Goal: Navigation & Orientation: Find specific page/section

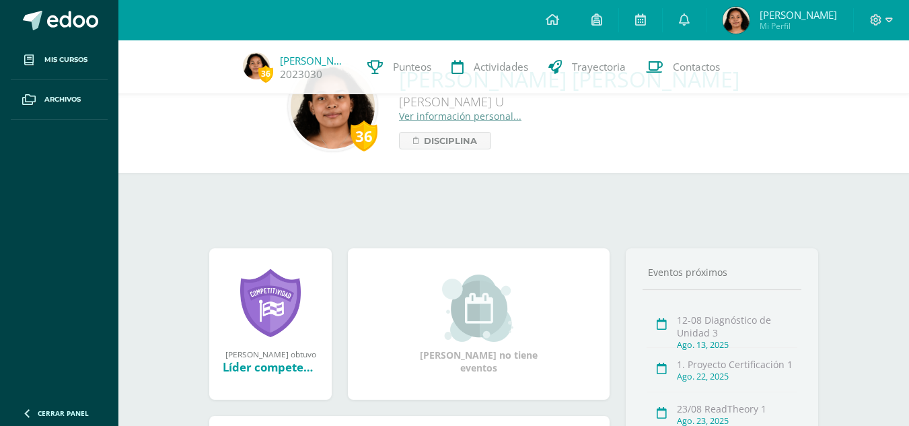
scroll to position [194, 0]
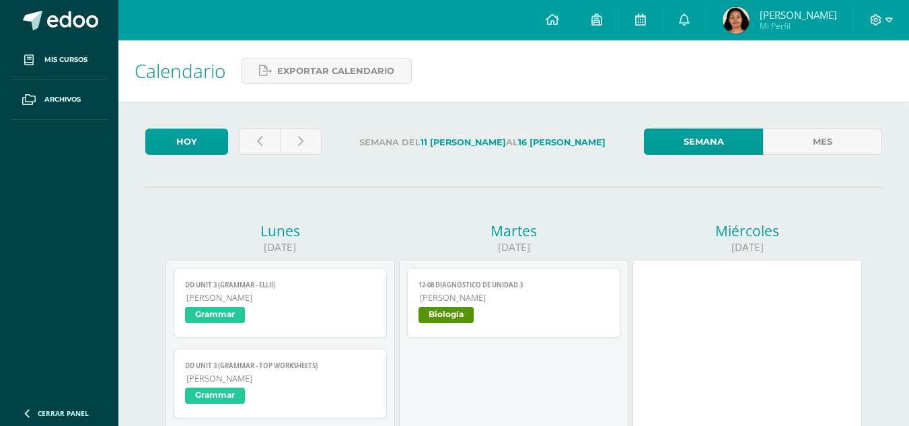
scroll to position [704, 0]
click at [210, 149] on link "Hoy" at bounding box center [186, 141] width 83 height 26
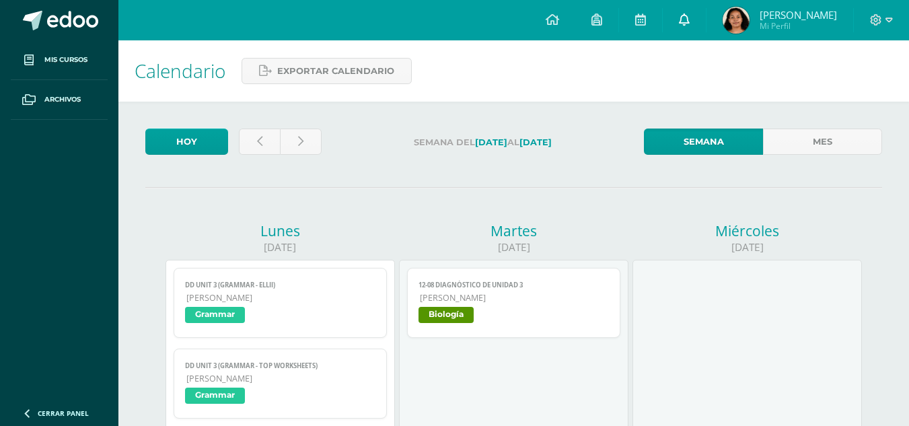
click at [689, 24] on icon at bounding box center [684, 19] width 11 height 12
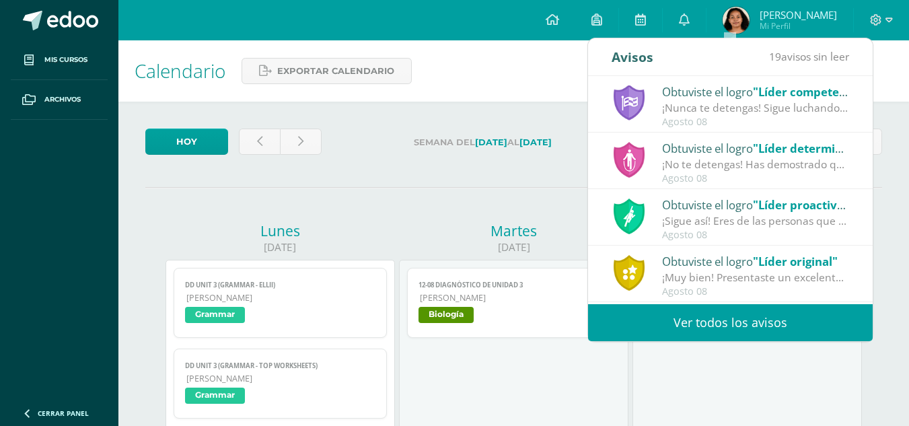
click at [828, 93] on span ""Líder competente"" at bounding box center [808, 91] width 110 height 15
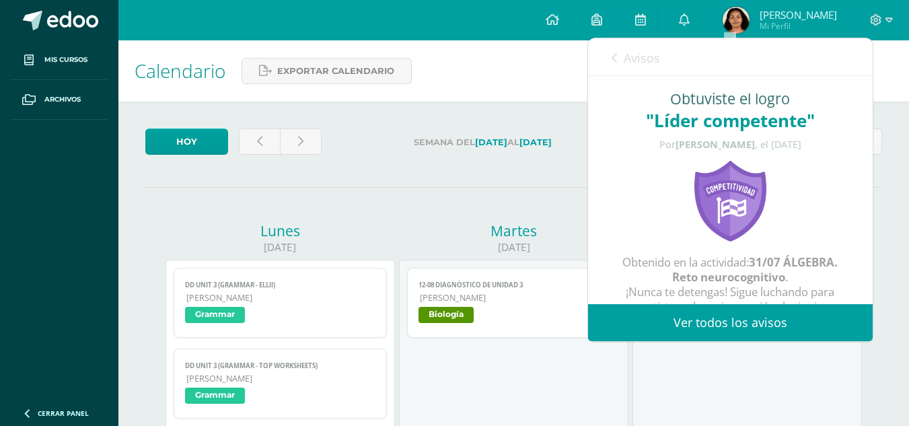
click at [638, 63] on span "Avisos" at bounding box center [642, 58] width 36 height 16
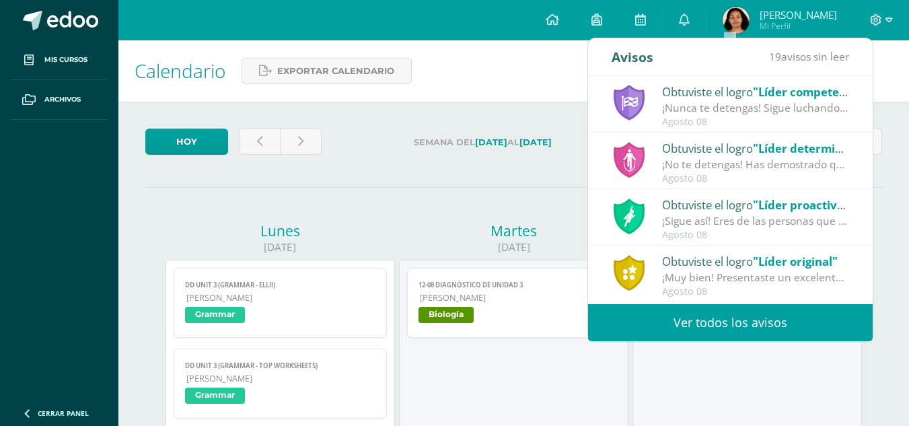
click at [788, 163] on div "¡No te detengas! Has demostrado que eres capaz de lograr lo que te has propuest…" at bounding box center [755, 164] width 187 height 15
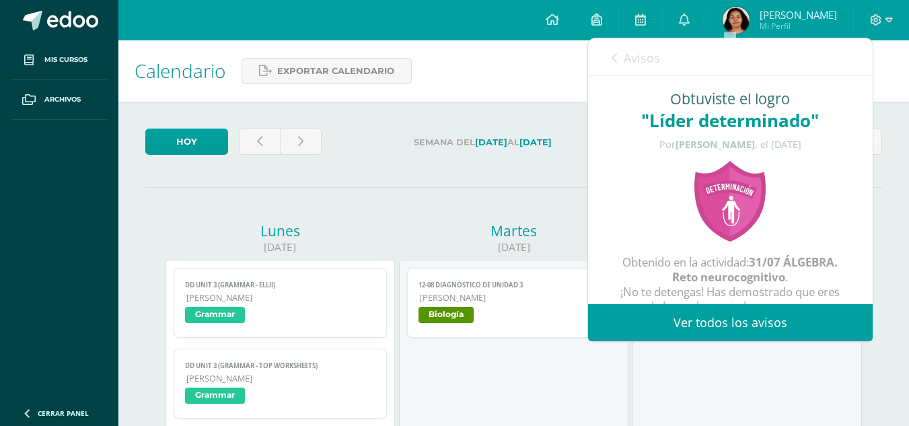
click at [626, 74] on link "Avisos" at bounding box center [635, 57] width 48 height 38
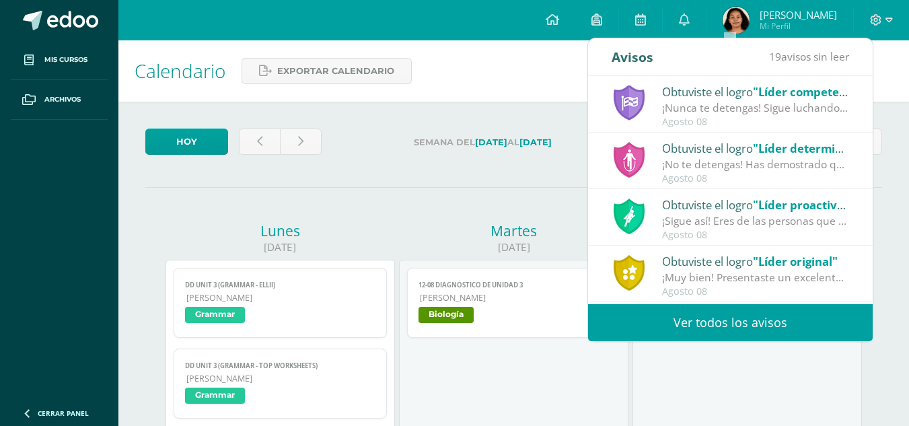
click at [700, 226] on div "¡Sigue así! Eres de las personas que investigan y buscan recursos, has demostra…" at bounding box center [755, 220] width 187 height 15
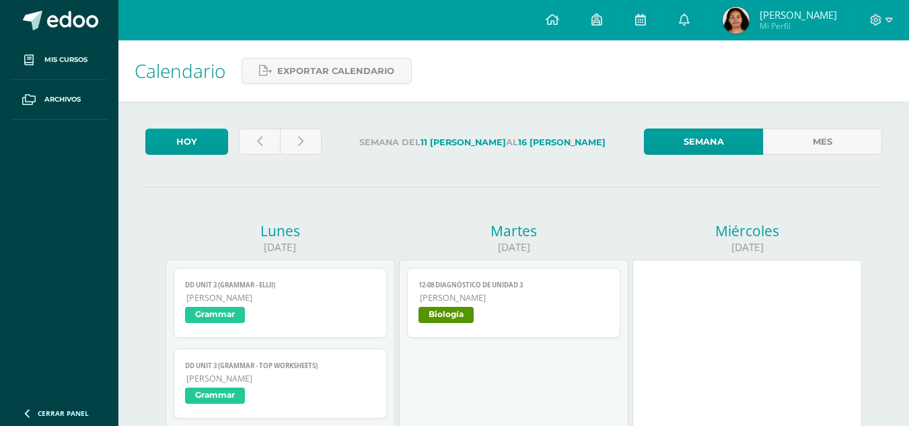
click at [799, 26] on span "Sarah Mi Perfil" at bounding box center [780, 20] width 120 height 27
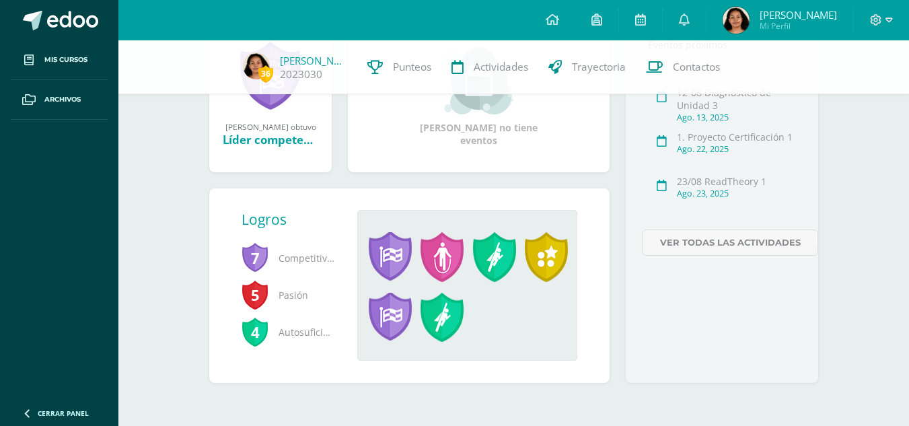
scroll to position [238, 0]
